Goal: Check status: Check status

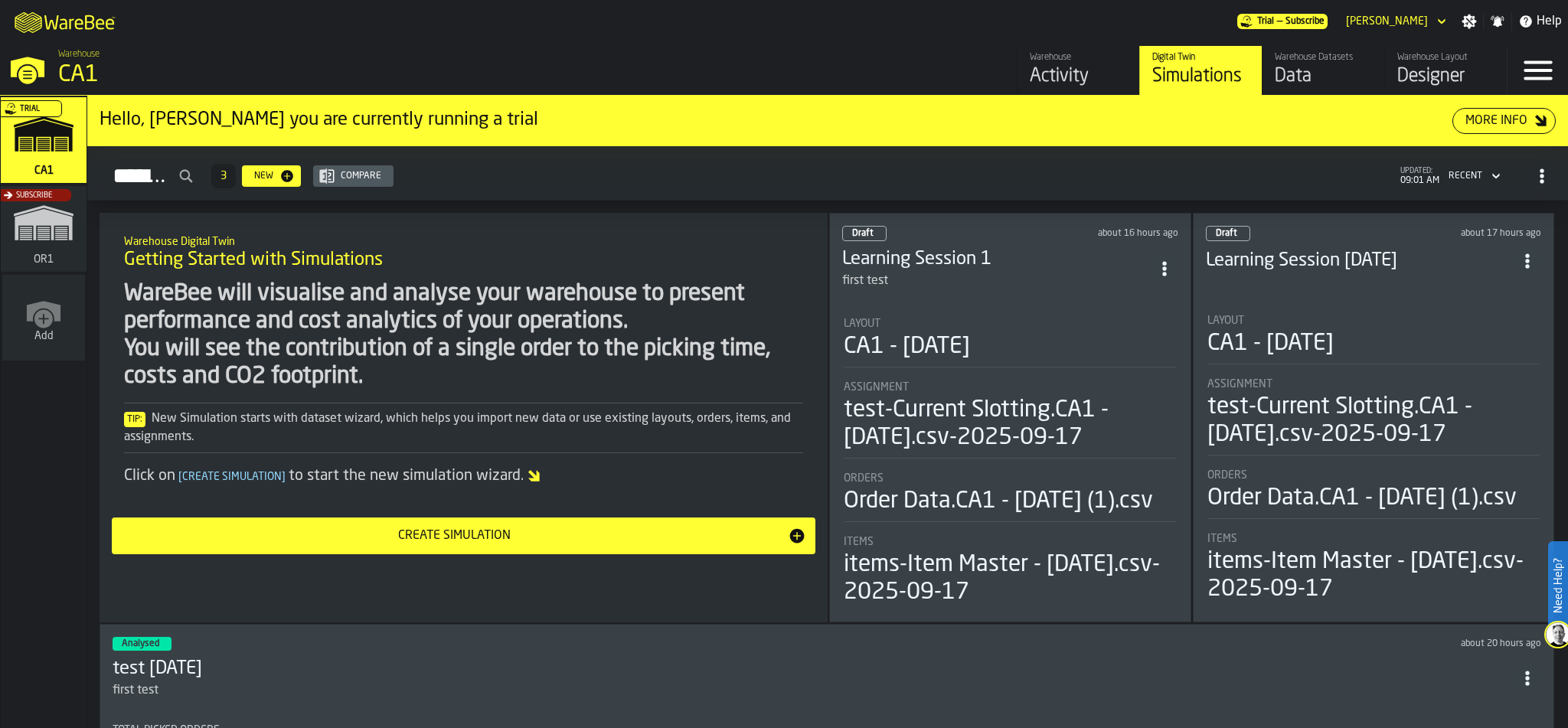
click at [1072, 81] on div "Activity" at bounding box center [1079, 76] width 97 height 24
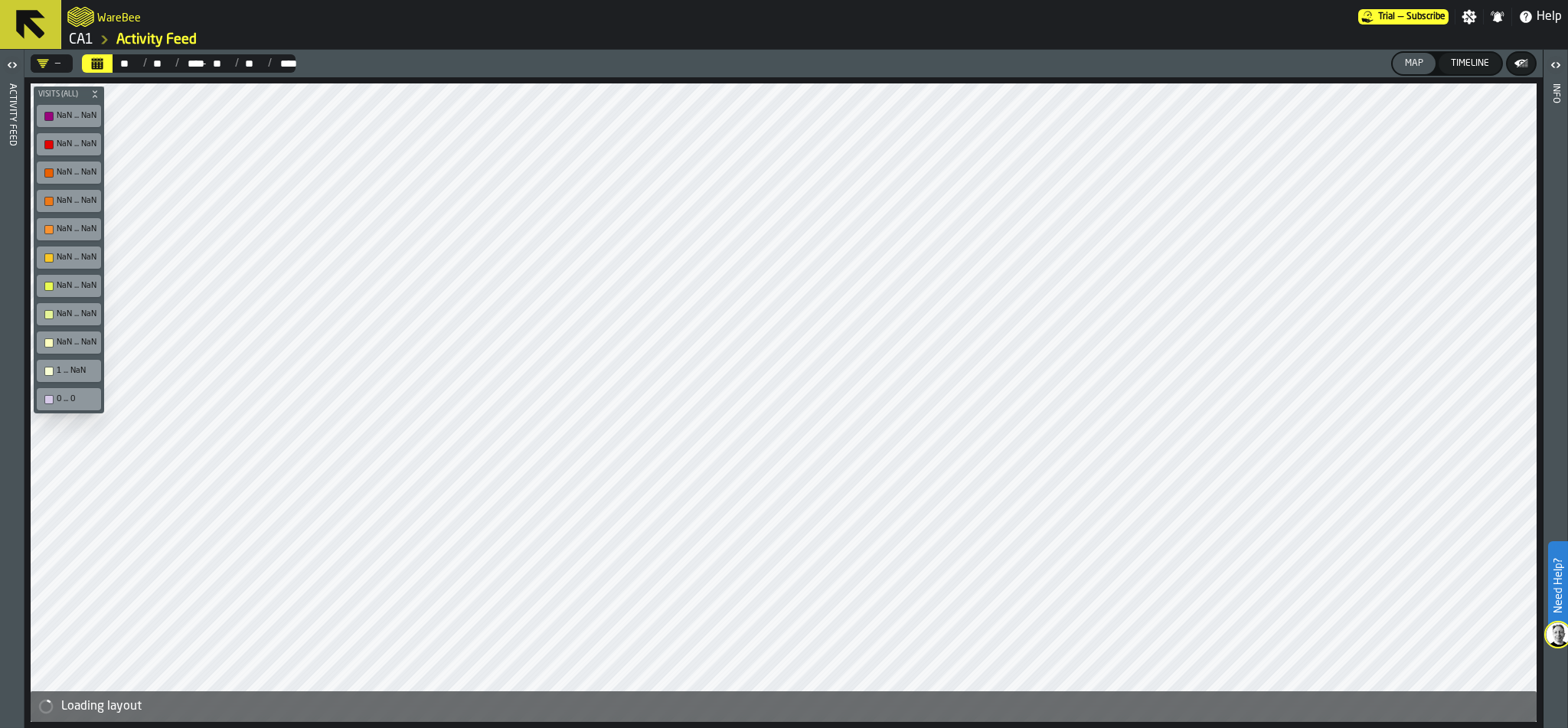
click at [8, 63] on icon "button-toggle-Open" at bounding box center [13, 65] width 18 height 18
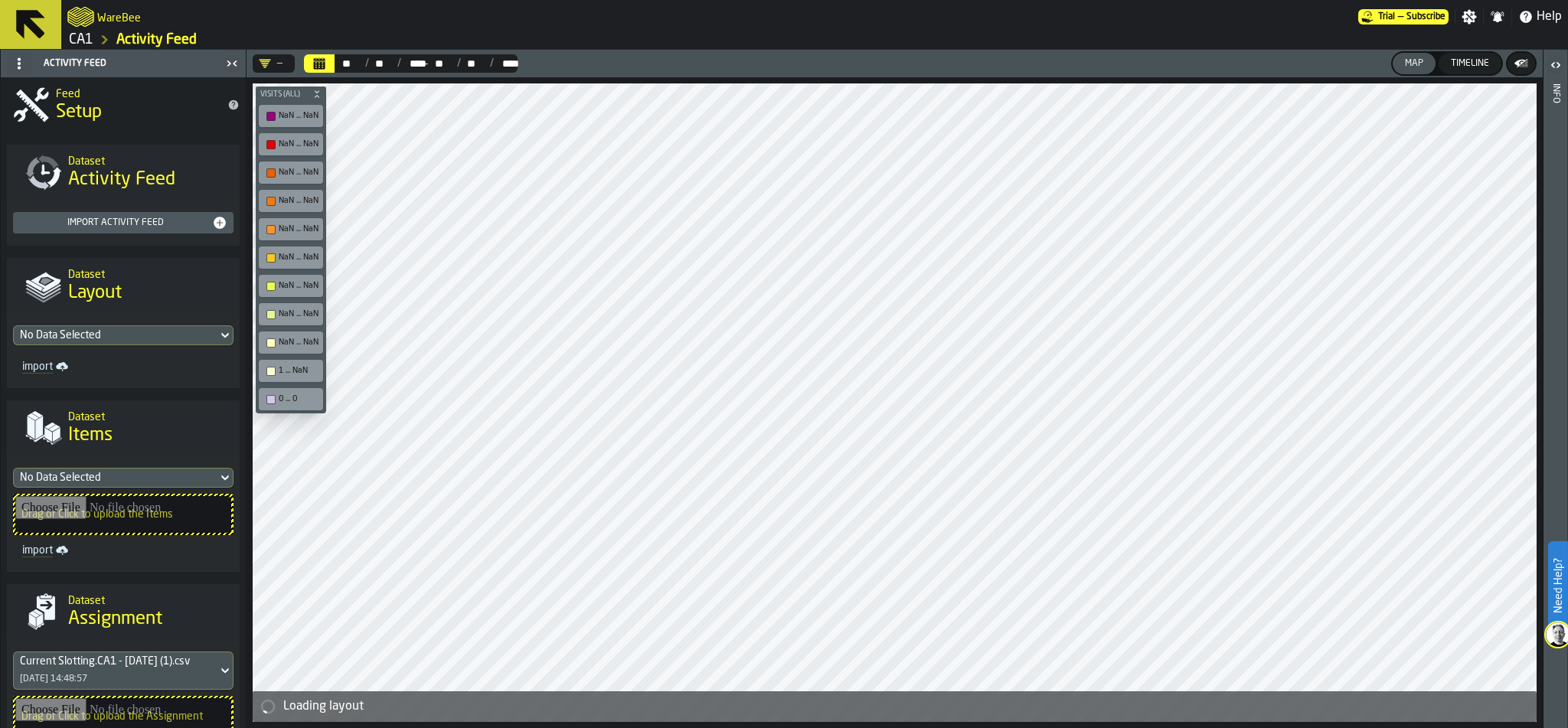
click at [233, 65] on icon "button-toggle-Close me" at bounding box center [232, 64] width 18 height 18
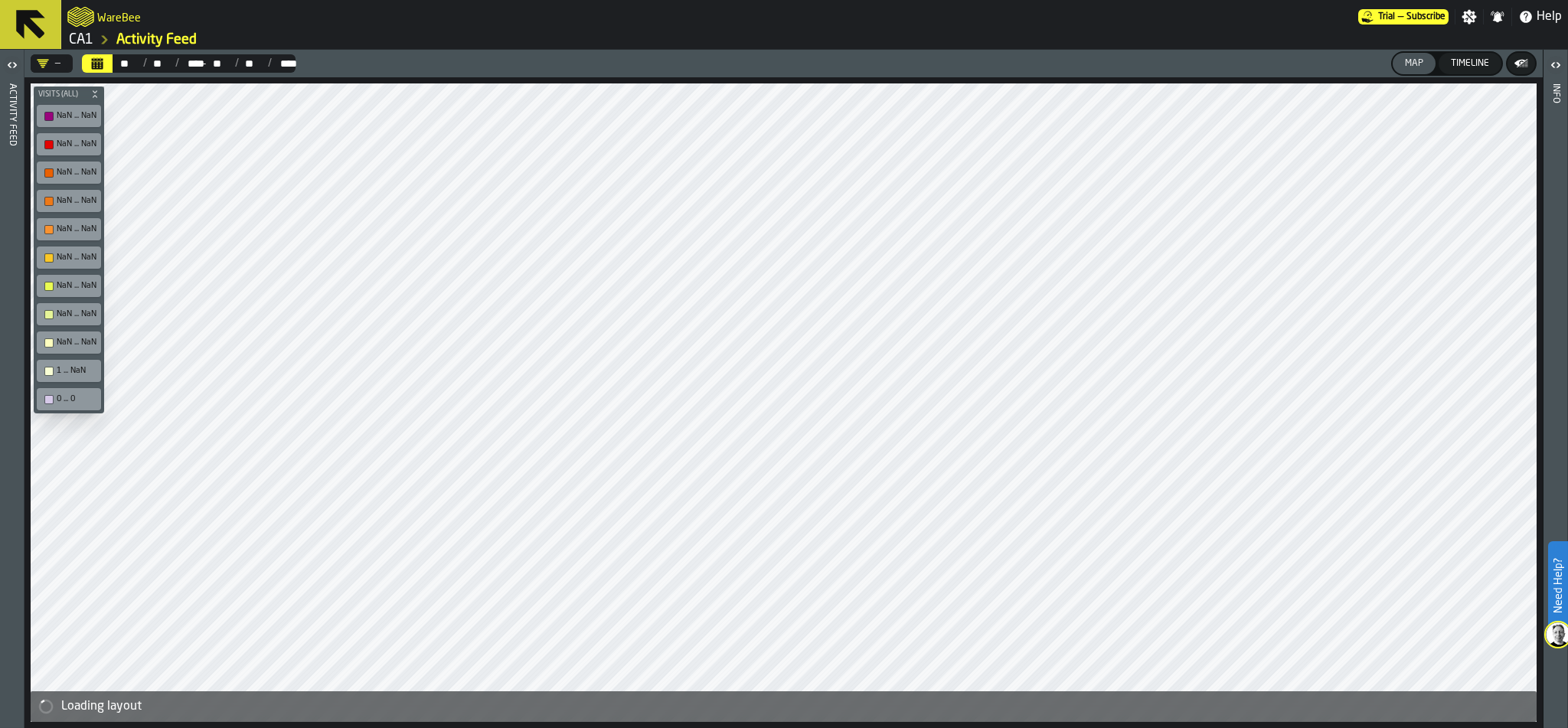
click at [30, 11] on icon at bounding box center [30, 24] width 29 height 29
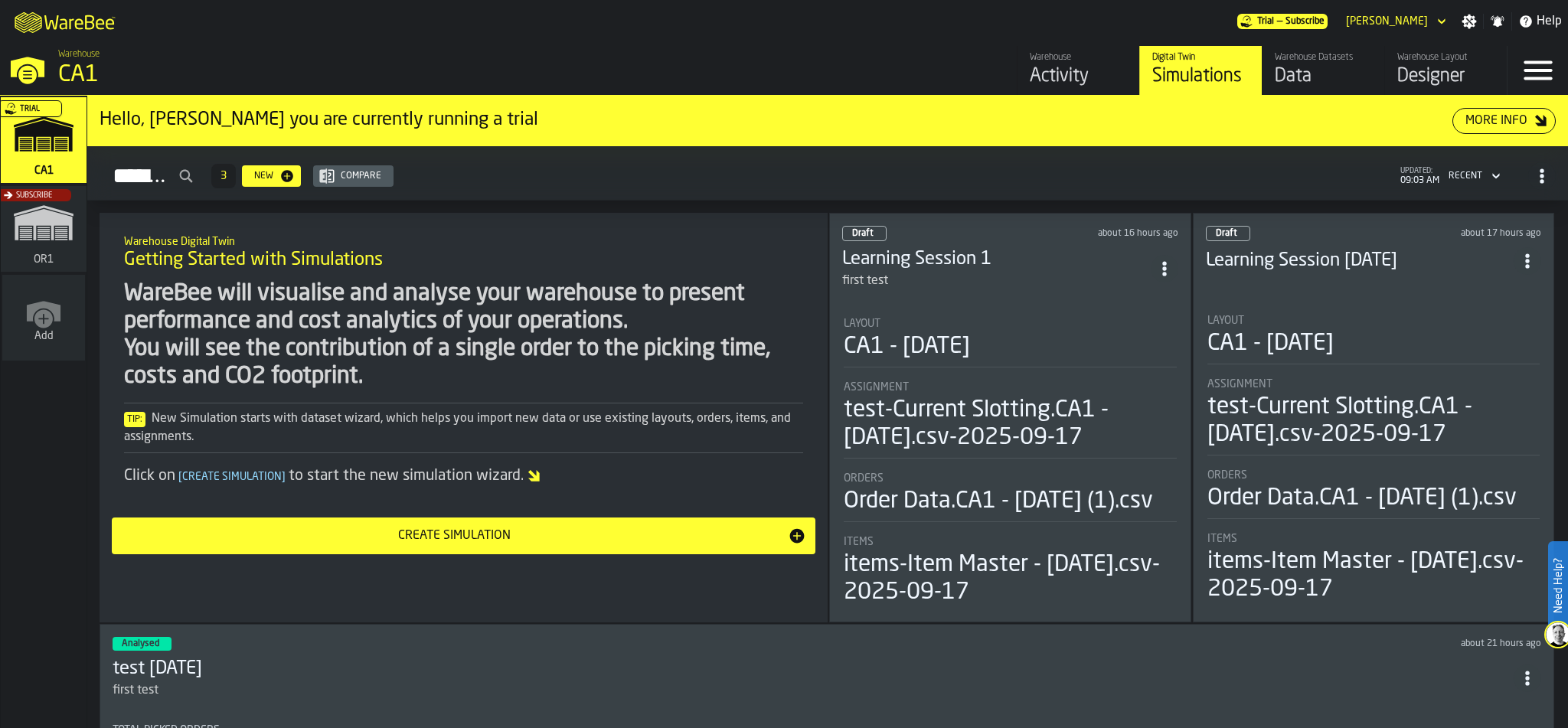
click at [1333, 60] on div "Warehouse Datasets" at bounding box center [1323, 57] width 97 height 11
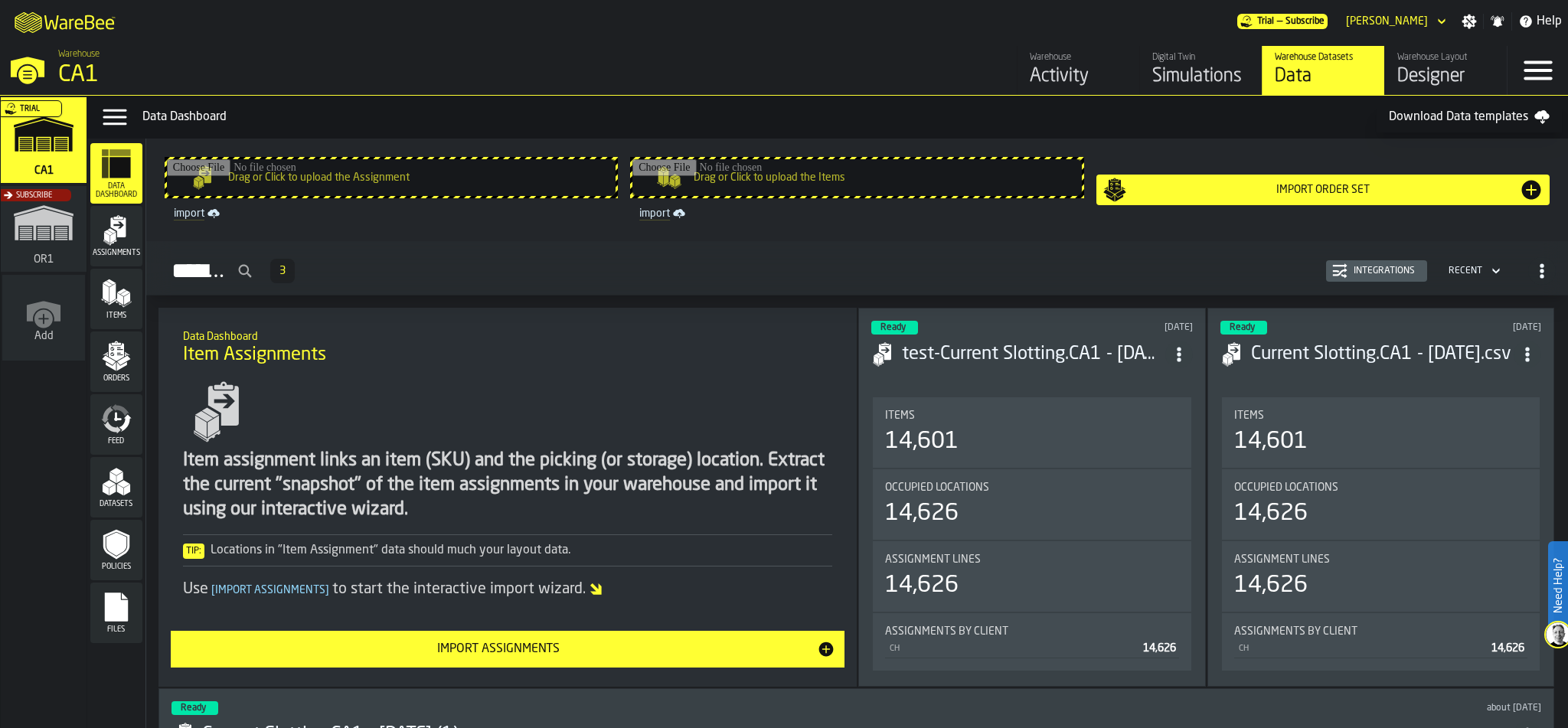
click at [1189, 65] on div "Simulations" at bounding box center [1200, 76] width 97 height 24
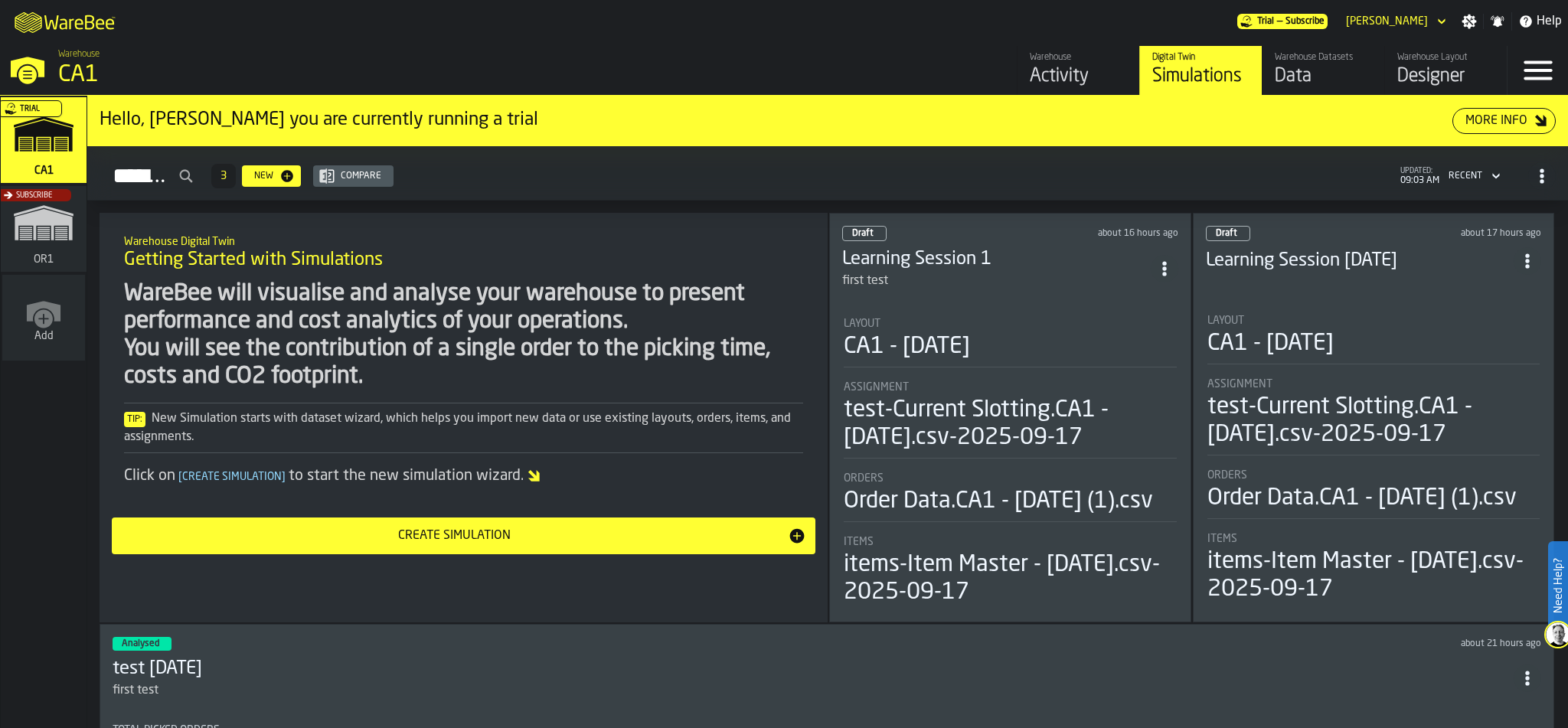
click at [1162, 261] on icon "ItemListCard-DashboardItemContainer" at bounding box center [1164, 269] width 15 height 15
click at [1162, 268] on icon "ItemListCard-DashboardItemContainer" at bounding box center [1164, 269] width 15 height 15
click at [1538, 65] on icon "button-toggle-Menu" at bounding box center [1538, 71] width 37 height 37
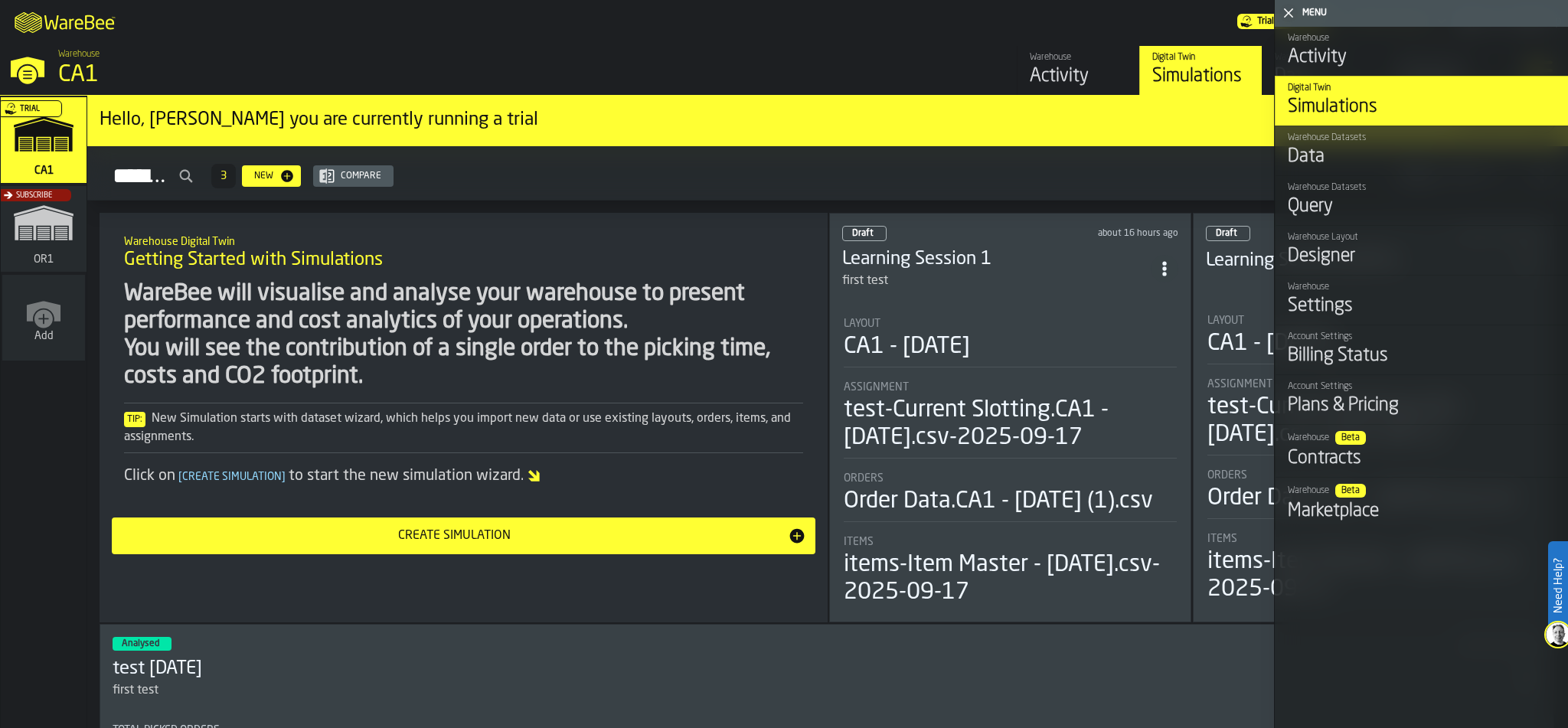
click at [1287, 13] on icon "button-toggle-Close me" at bounding box center [1288, 13] width 18 height 18
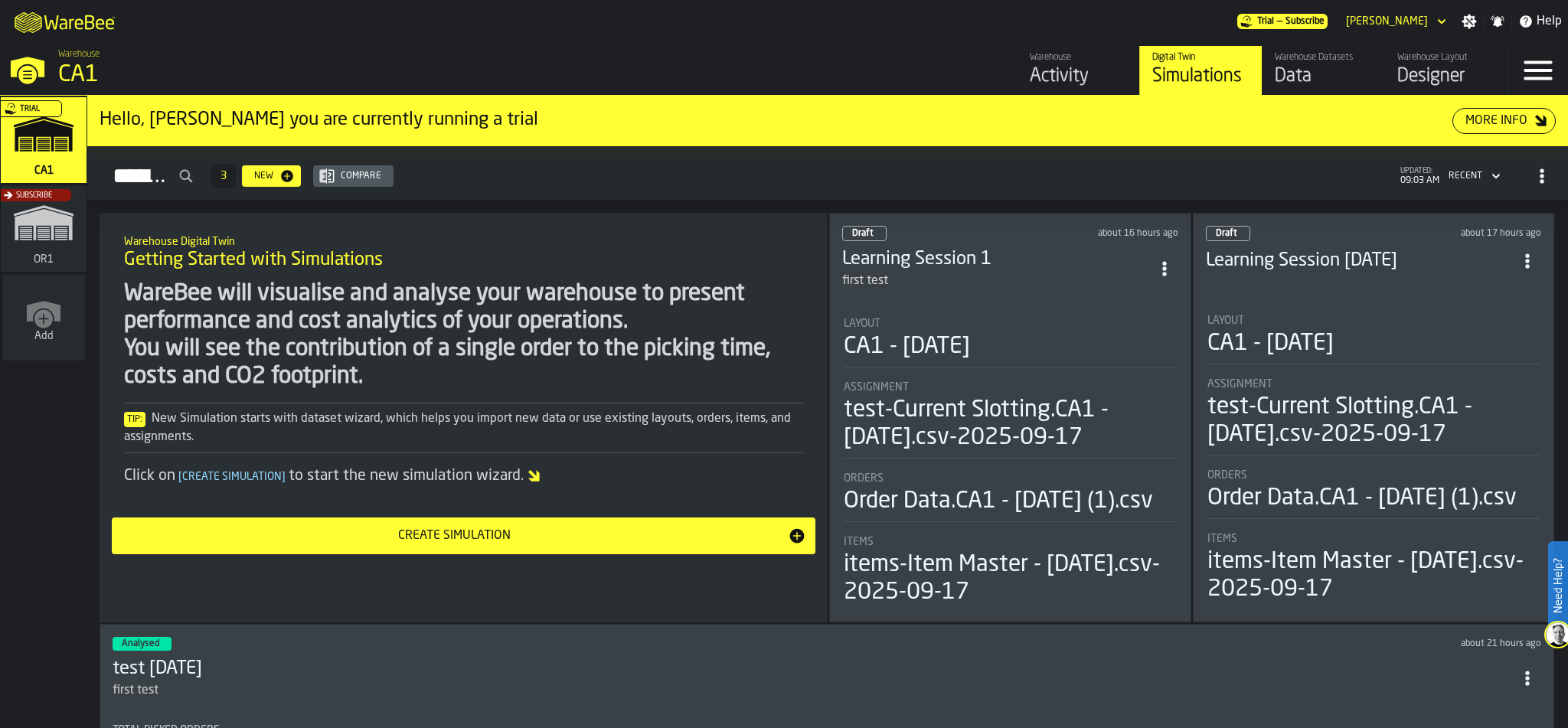
click at [1105, 369] on li "Layout CA1 - [DATE] Assignment test-Current Slotting.CA1 - [DATE].csv-2025-09-1…" at bounding box center [1010, 456] width 336 height 304
